Goal: Register for event/course

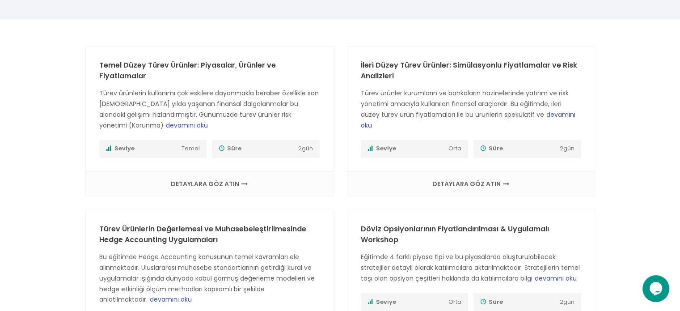
scroll to position [134, 0]
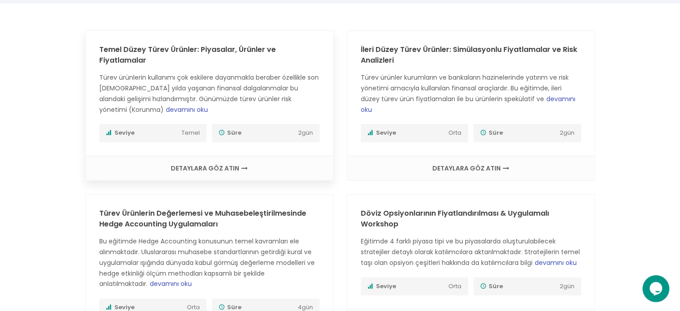
click at [166, 109] on span "devamını oku" at bounding box center [187, 109] width 42 height 9
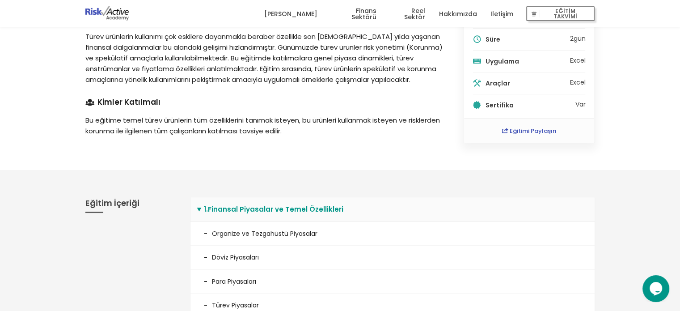
scroll to position [89, 0]
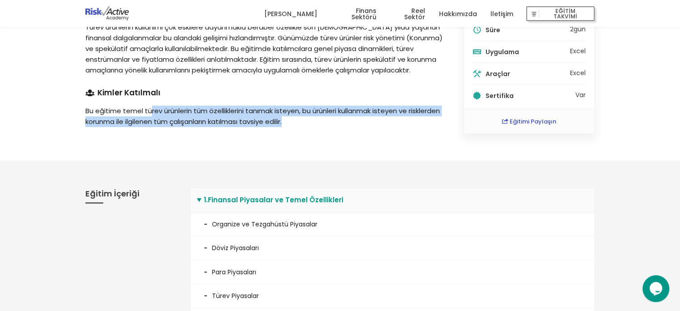
drag, startPoint x: 191, startPoint y: 107, endPoint x: 380, endPoint y: 128, distance: 189.3
click at [382, 122] on p "Bu eğitime temel türev ürünlerin tüm özelliklerini tanımak isteyen, bu ürünleri…" at bounding box center [264, 116] width 358 height 21
click at [380, 128] on div "Finans Sektörü Türev Ürünler Temel Düzey Türev Ürünler: Piyasalar, Ürünler ve F…" at bounding box center [264, 48] width 378 height 169
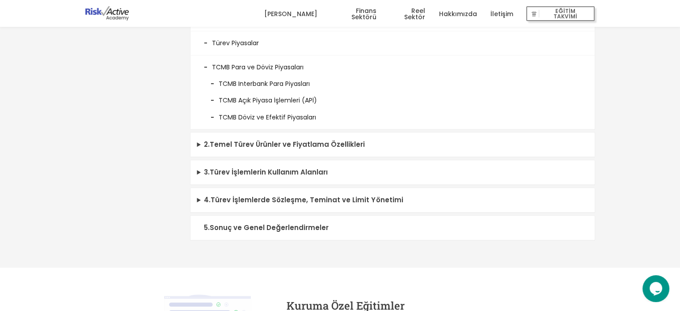
scroll to position [358, 0]
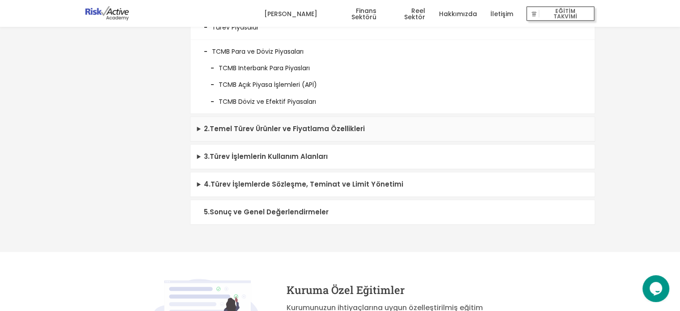
click at [390, 130] on summary "2 . Temel Türev Ürünler ve Fiyatlama Özellikleri" at bounding box center [392, 129] width 404 height 25
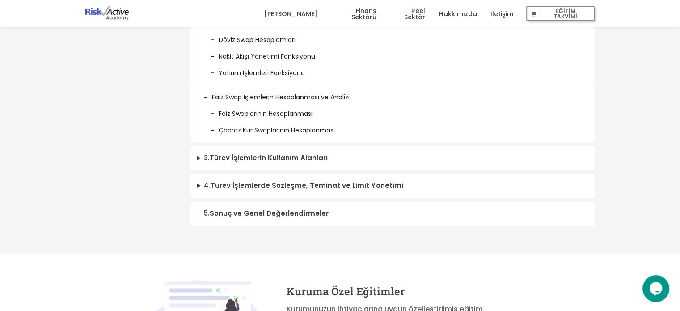
scroll to position [894, 0]
click at [367, 155] on summary "3 . Türev İşlemlerin Kullanım Alanları" at bounding box center [392, 157] width 404 height 25
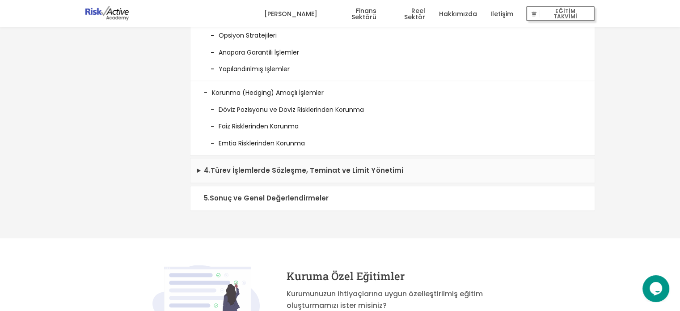
scroll to position [1073, 0]
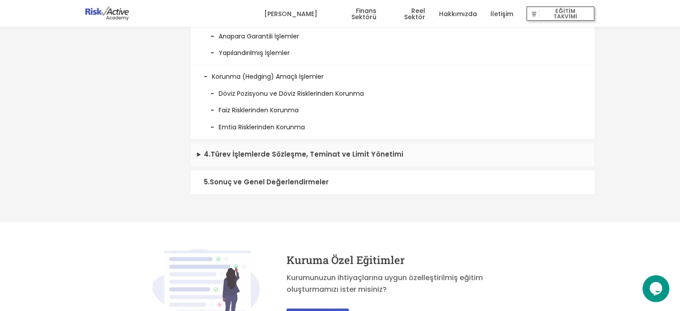
click at [345, 155] on summary "4 . Türev İşlemlerde Sözleşme, Teminat ve Limit Yönetimi" at bounding box center [392, 154] width 404 height 25
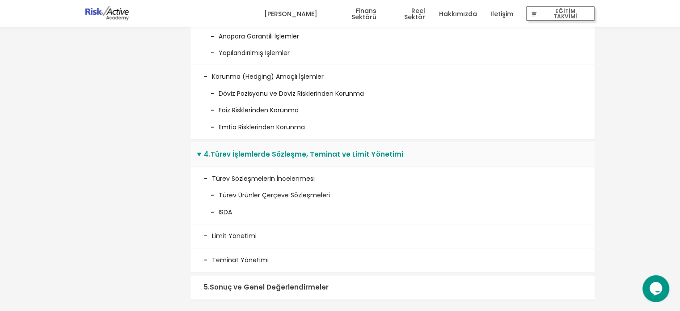
scroll to position [1162, 0]
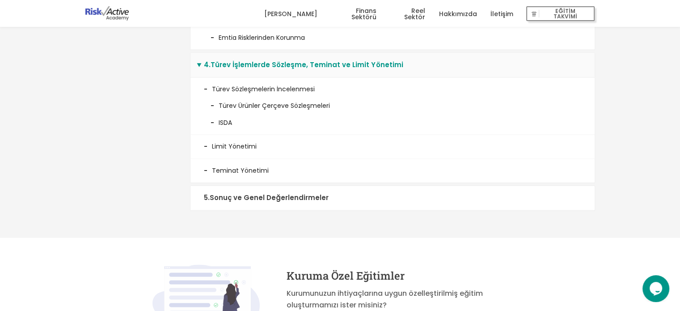
click at [319, 195] on summary "5 . Sonuç ve Genel Değerlendirmeler" at bounding box center [392, 198] width 404 height 25
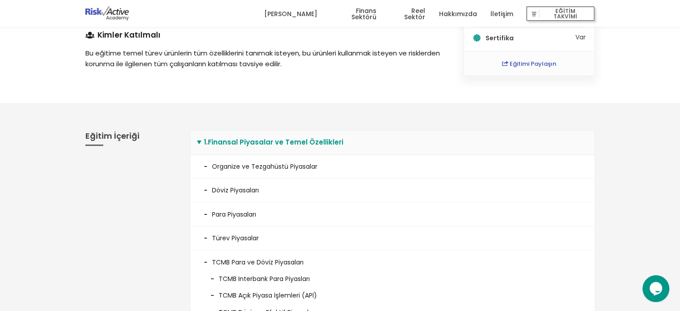
scroll to position [0, 0]
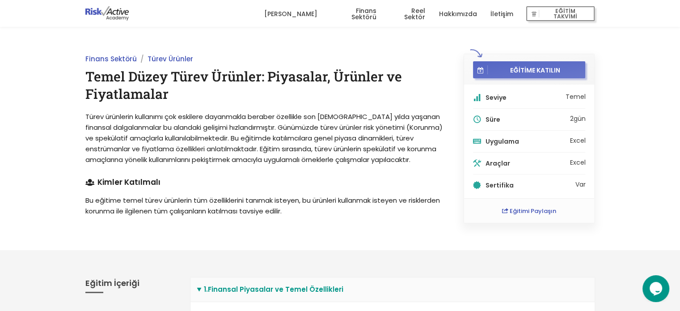
click at [526, 70] on span "EĞİTİME KATILIN" at bounding box center [535, 70] width 95 height 8
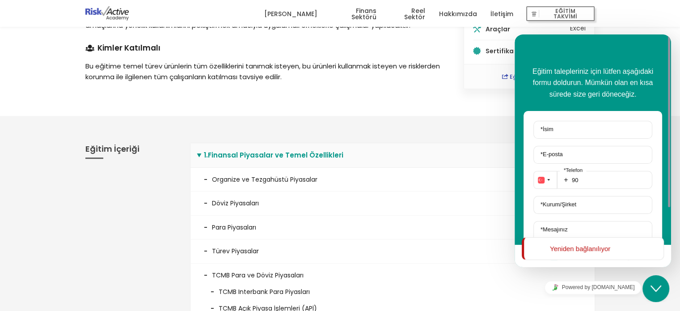
scroll to position [45, 0]
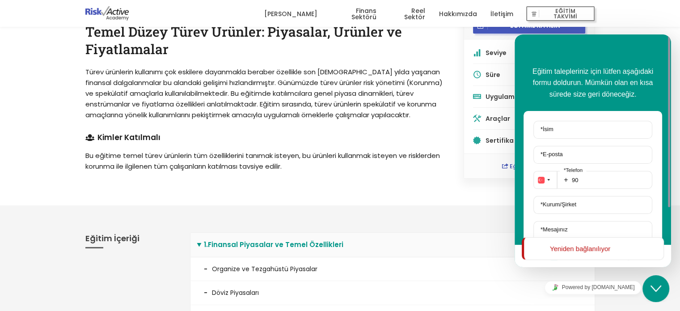
click at [447, 115] on div "Finans Sektörü Türev Ürünler Temel Düzey Türev Ürünler: Piyasalar, Ürünler ve F…" at bounding box center [264, 93] width 378 height 169
click at [651, 289] on icon "Close Chat This icon closes the chat window." at bounding box center [655, 288] width 11 height 11
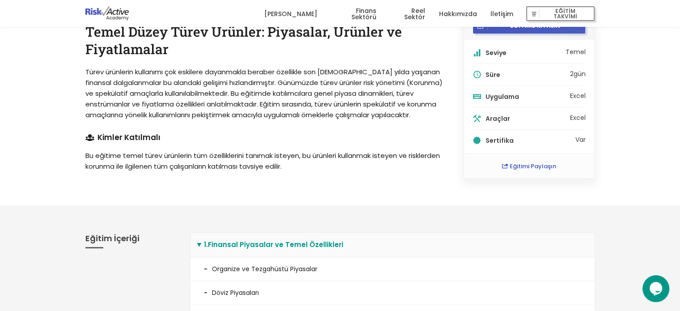
click at [394, 135] on h4 "Kimler Katılmalı" at bounding box center [264, 138] width 358 height 8
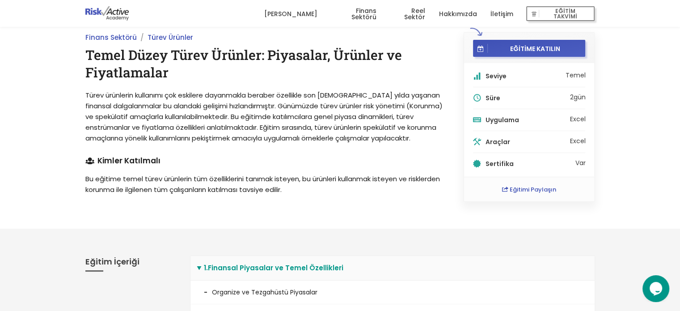
scroll to position [0, 0]
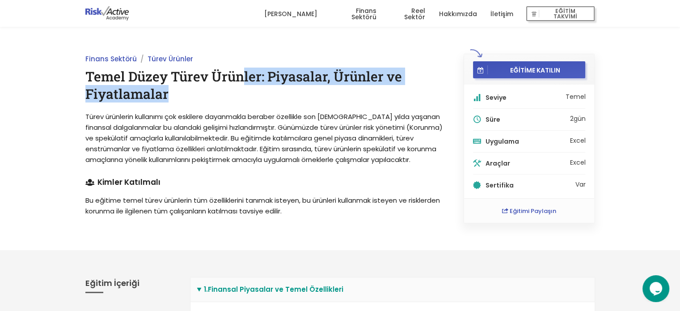
drag, startPoint x: 240, startPoint y: 76, endPoint x: 311, endPoint y: 98, distance: 74.7
click at [309, 95] on h1 "Temel Düzey Türev Ürünler: Piyasalar, Ürünler ve Fiyatlamalar" at bounding box center [264, 85] width 358 height 35
click at [311, 98] on h1 "Temel Düzey Türev Ürünler: Piyasalar, Ürünler ve Fiyatlamalar" at bounding box center [264, 85] width 358 height 35
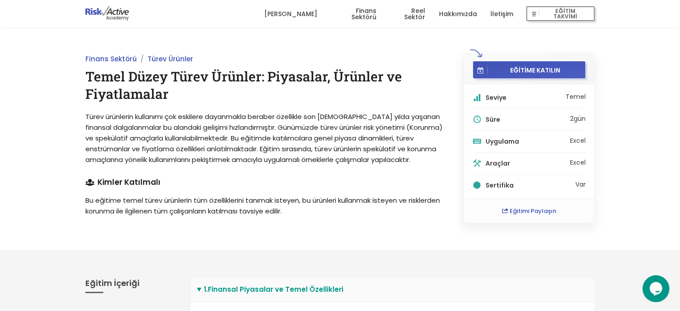
click at [306, 15] on link "[PERSON_NAME]" at bounding box center [290, 13] width 53 height 27
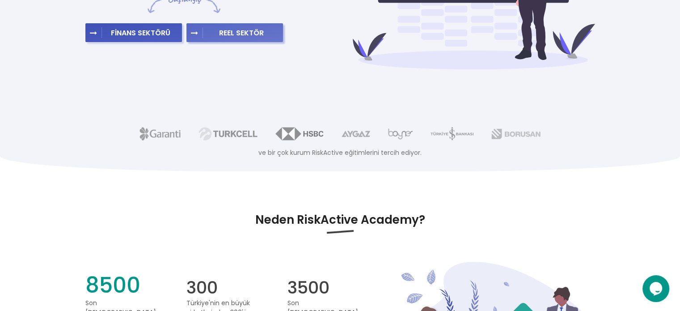
scroll to position [134, 0]
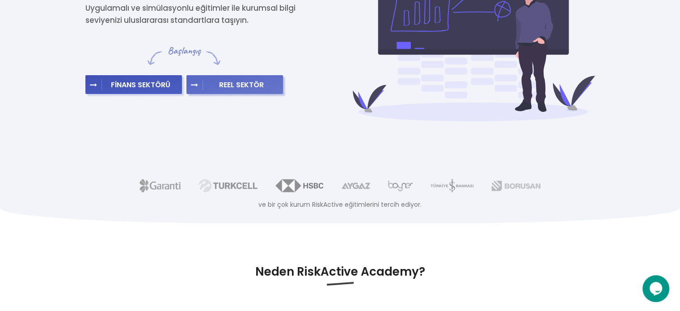
click at [236, 86] on span "REEL SEKTÖR" at bounding box center [241, 84] width 77 height 9
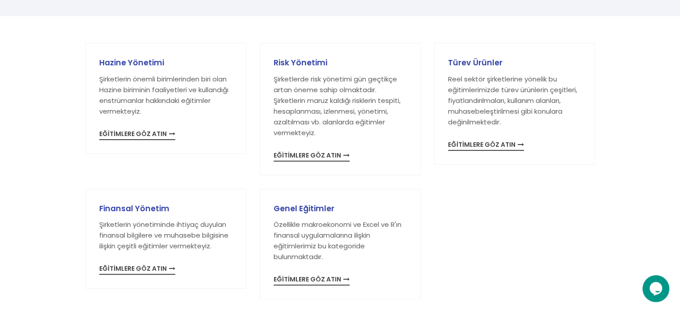
scroll to position [179, 0]
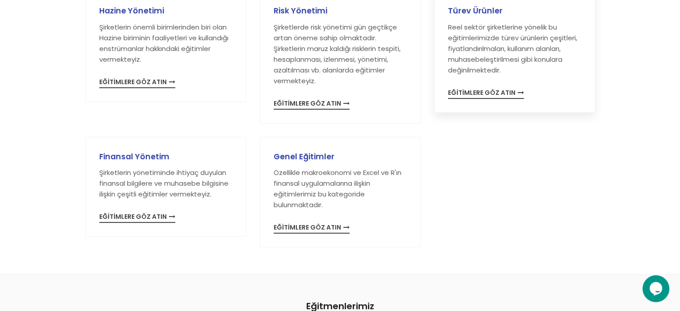
click at [480, 96] on span "EĞİTİMLERE GÖZ ATIN" at bounding box center [486, 93] width 76 height 9
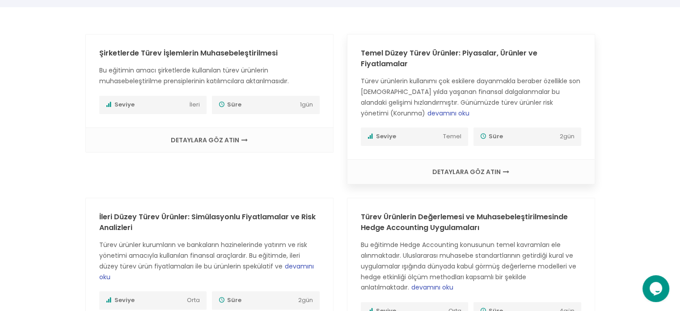
scroll to position [224, 0]
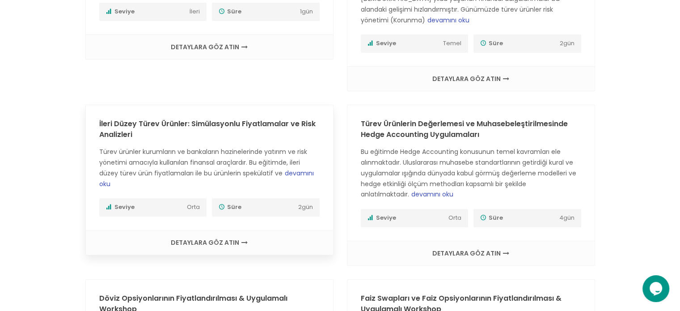
click at [198, 164] on span "Türev ürünler kurumların ve bankaların hazinelerinde yatırım ve risk yönetimi a…" at bounding box center [206, 167] width 215 height 41
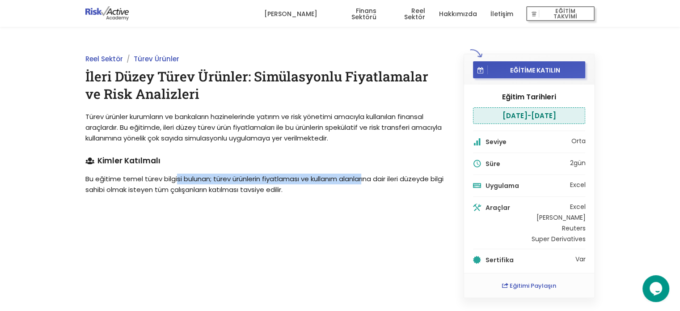
drag, startPoint x: 177, startPoint y: 180, endPoint x: 392, endPoint y: 180, distance: 215.9
click at [374, 179] on p "Bu eğitime temel türev bilgisi bulunan; türev ürünlerin fiyatlaması ve kullanım…" at bounding box center [264, 183] width 358 height 21
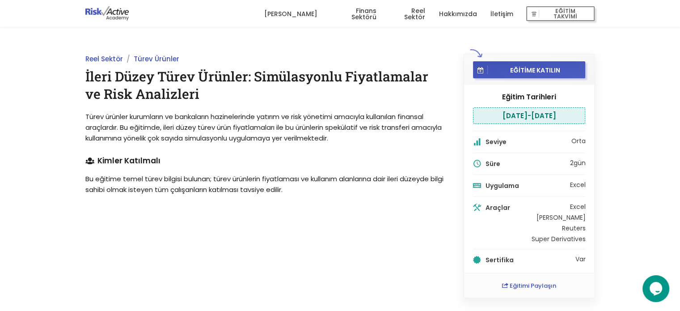
click at [401, 180] on p "Bu eğitime temel türev bilgisi bulunan; türev ürünlerin fiyatlaması ve kullanım…" at bounding box center [264, 183] width 358 height 21
drag, startPoint x: 132, startPoint y: 188, endPoint x: 284, endPoint y: 189, distance: 152.0
click at [281, 189] on p "Bu eğitime temel türev bilgisi bulunan; türev ürünlerin fiyatlaması ve kullanım…" at bounding box center [264, 183] width 358 height 21
click at [284, 189] on p "Bu eğitime temel türev bilgisi bulunan; türev ürünlerin fiyatlaması ve kullanım…" at bounding box center [264, 183] width 358 height 21
drag, startPoint x: 492, startPoint y: 115, endPoint x: 554, endPoint y: 115, distance: 61.7
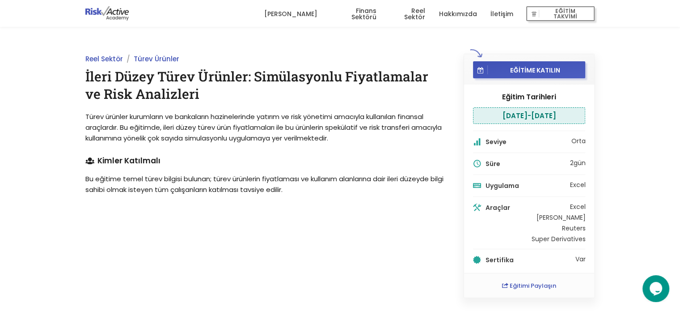
click at [553, 115] on li "[DATE] - [DATE]" at bounding box center [529, 115] width 113 height 17
click at [554, 115] on li "[DATE] - [DATE]" at bounding box center [529, 115] width 113 height 17
drag, startPoint x: 531, startPoint y: 70, endPoint x: 4, endPoint y: 59, distance: 526.7
click at [531, 70] on span "EĞİTİME KATILIN" at bounding box center [535, 70] width 95 height 8
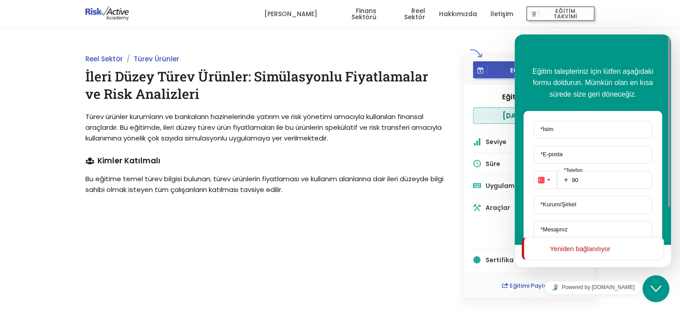
click at [441, 129] on p "Türev ürünler kurumların ve bankaların hazinelerinde yatırım ve risk yönetimi a…" at bounding box center [264, 127] width 358 height 32
click at [648, 283] on div "Close Chat This icon closes the chat window." at bounding box center [655, 288] width 27 height 11
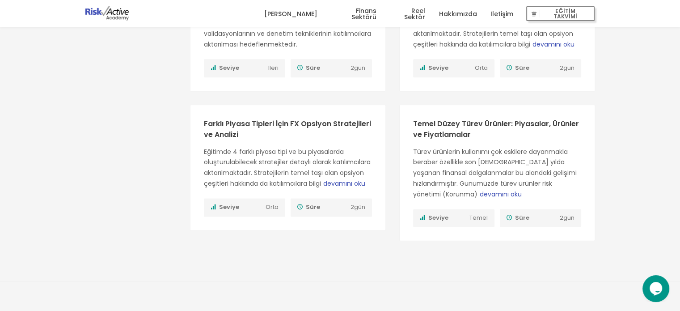
scroll to position [1207, 0]
